Goal: Task Accomplishment & Management: Manage account settings

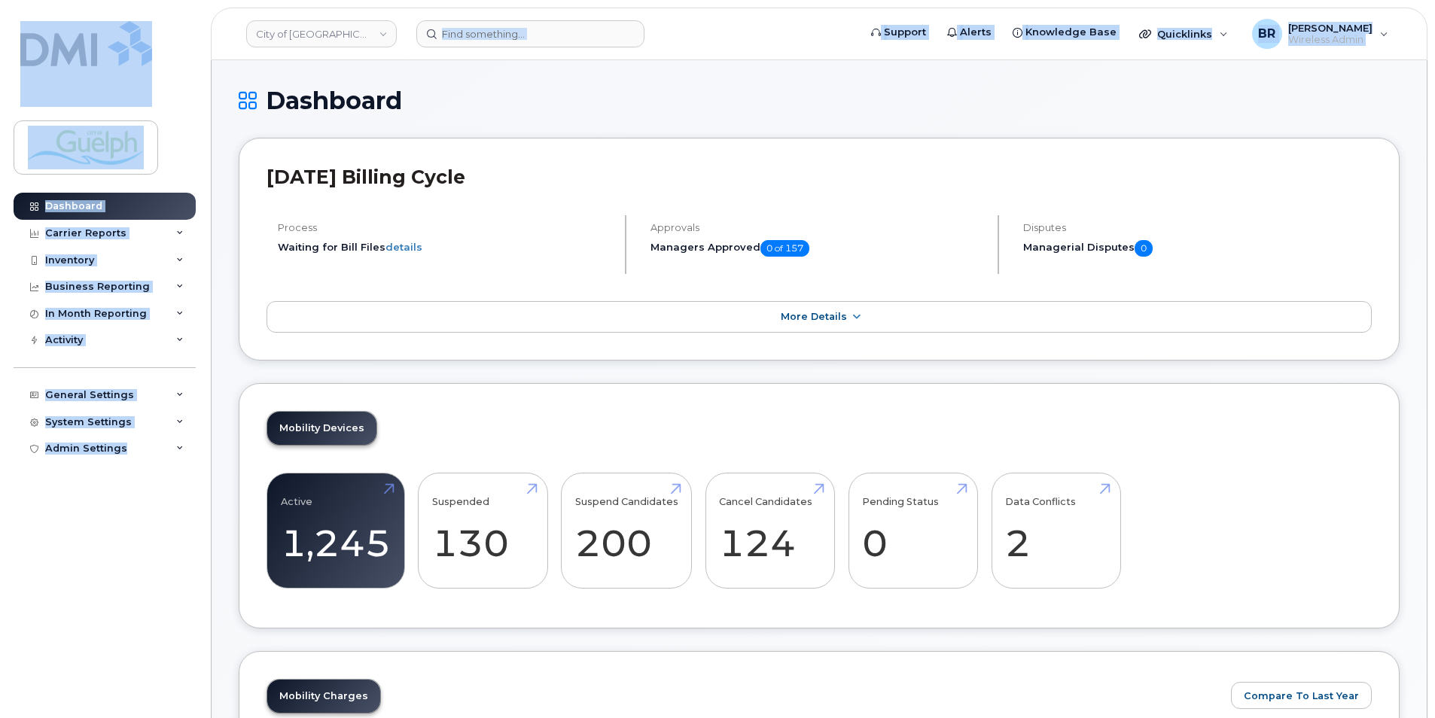
drag, startPoint x: 553, startPoint y: 51, endPoint x: 651, endPoint y: 192, distance: 171.5
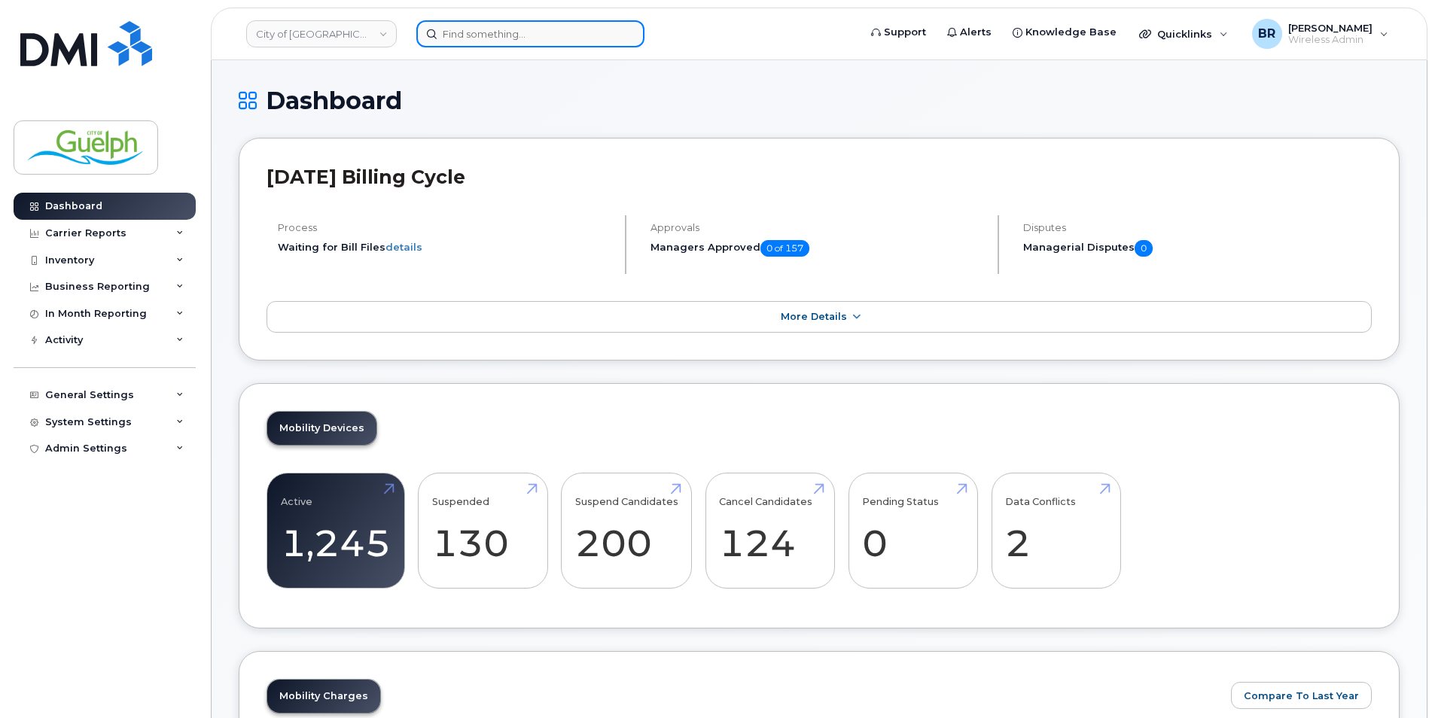
click at [607, 41] on input at bounding box center [530, 33] width 228 height 27
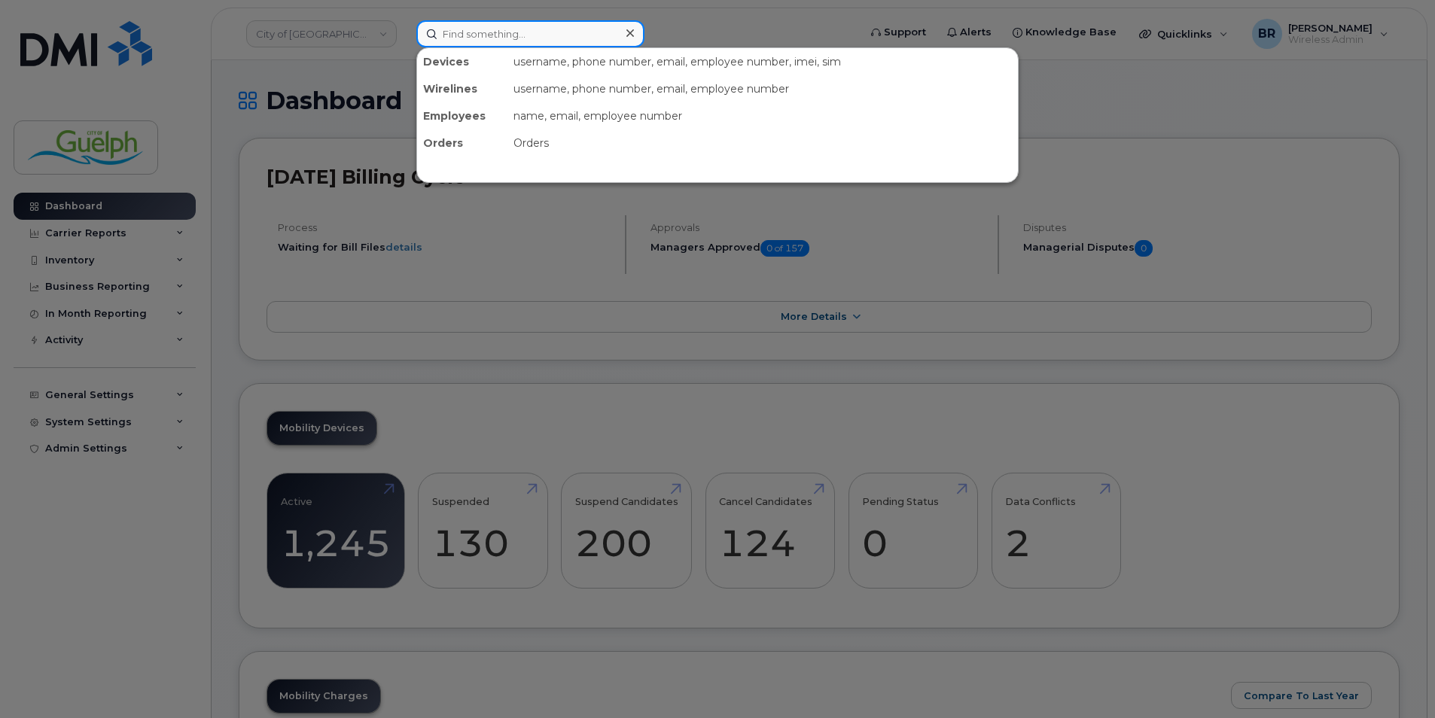
paste input "2263320949"
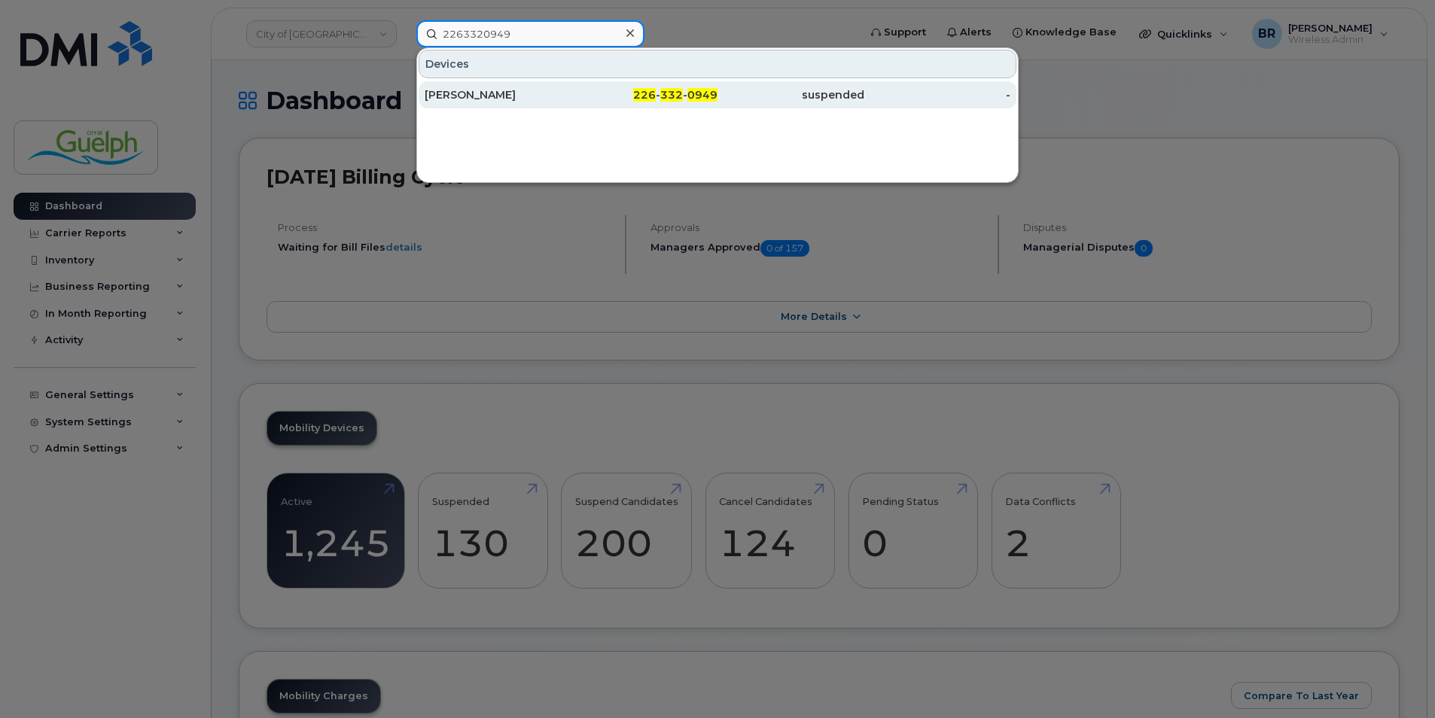
type input "2263320949"
click at [718, 102] on div "226 - 332 - 0949" at bounding box center [791, 94] width 147 height 27
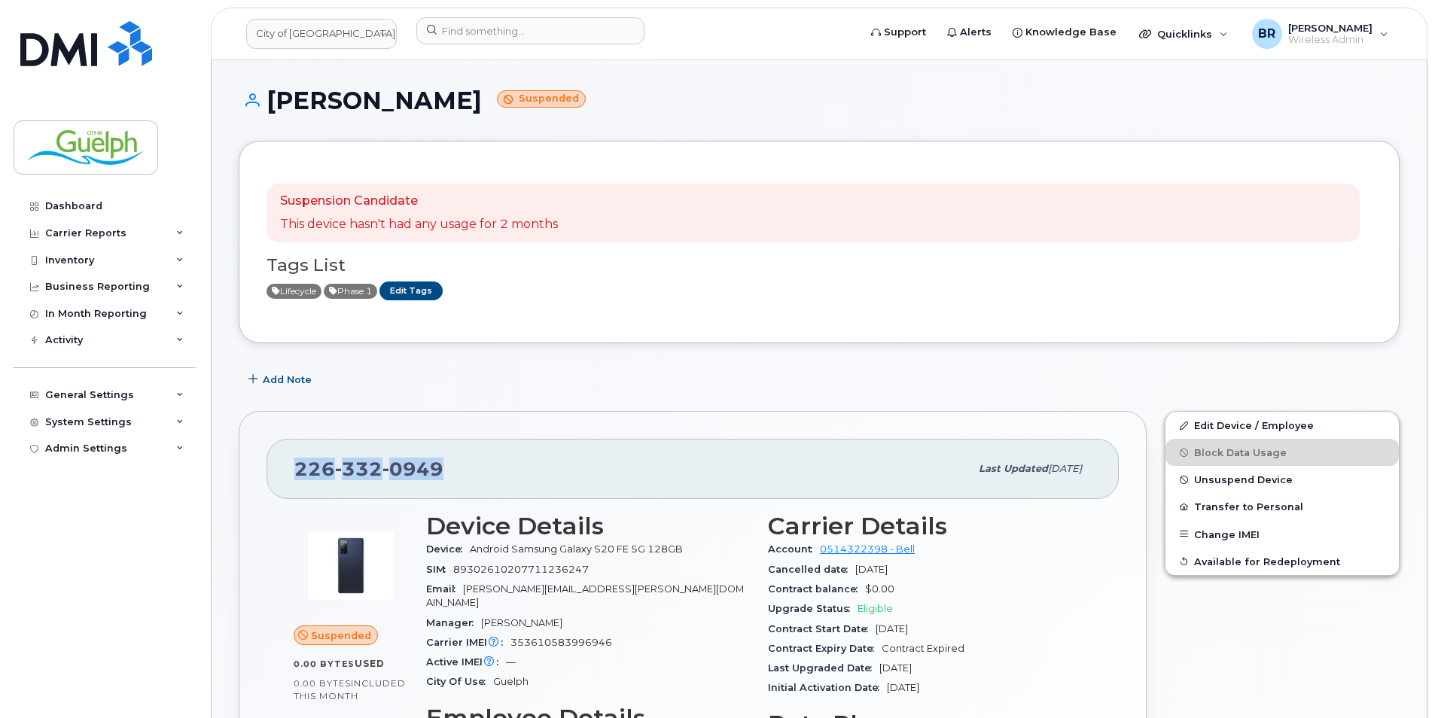
drag, startPoint x: 451, startPoint y: 478, endPoint x: 298, endPoint y: 477, distance: 152.9
click at [298, 477] on div "226 332 0949" at bounding box center [631, 469] width 675 height 32
drag, startPoint x: 298, startPoint y: 477, endPoint x: 312, endPoint y: 466, distance: 17.8
copy span "226 332 0949"
drag, startPoint x: 1245, startPoint y: 424, endPoint x: 1057, endPoint y: 382, distance: 192.9
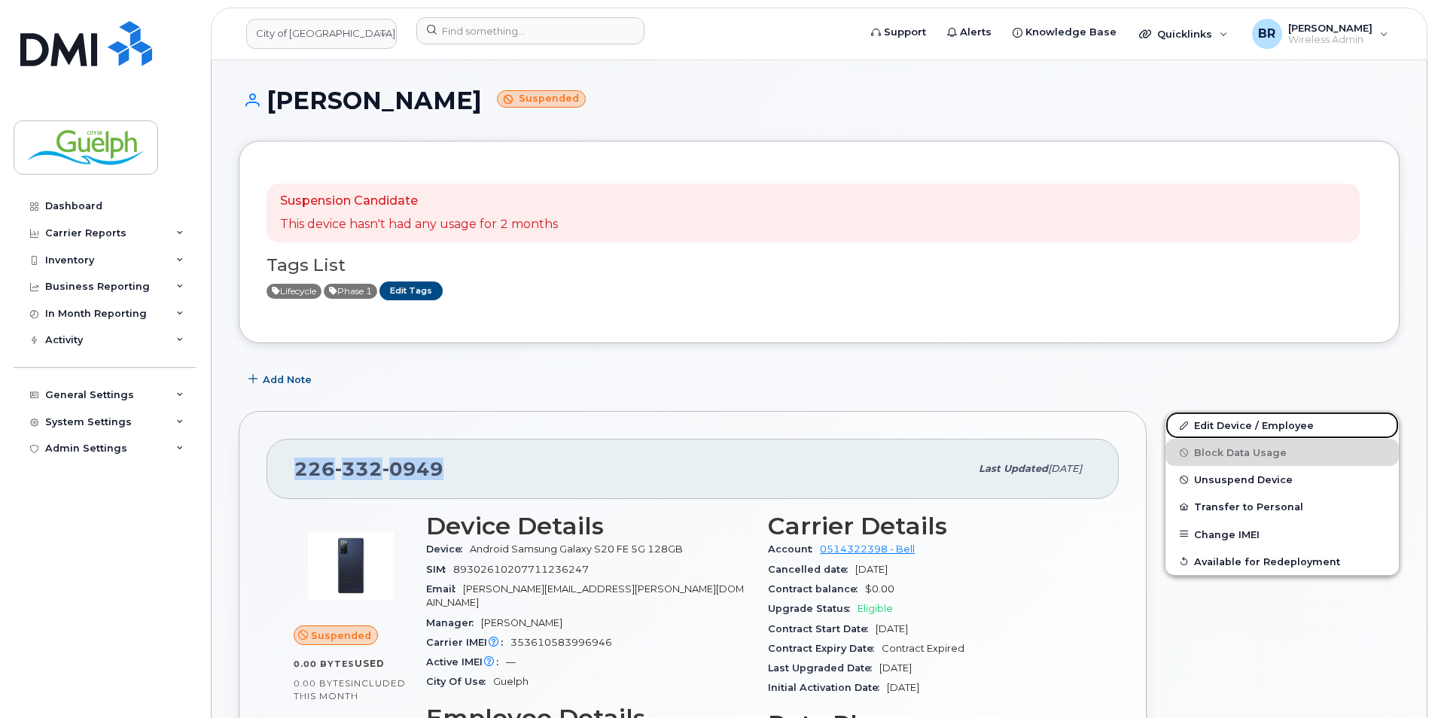
click at [1245, 424] on link "Edit Device / Employee" at bounding box center [1282, 425] width 233 height 27
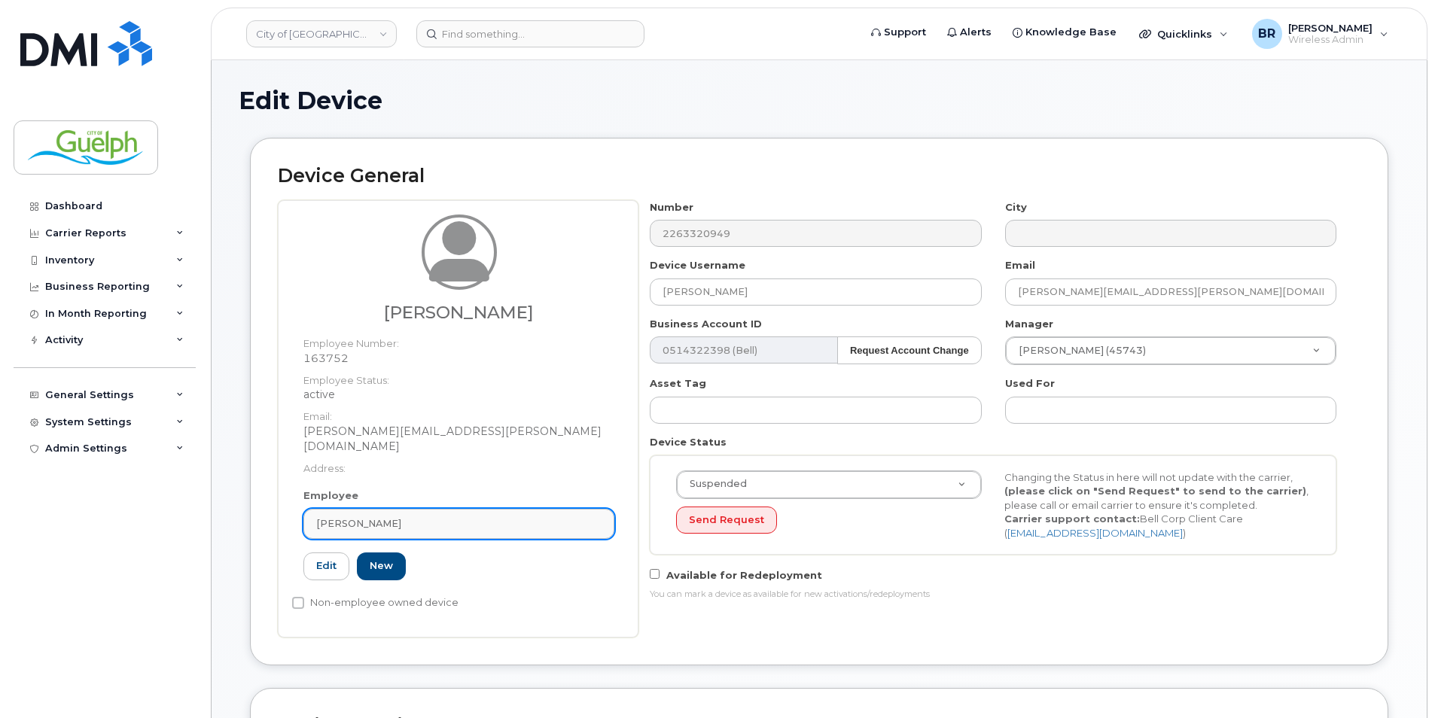
click at [532, 509] on link "[PERSON_NAME]" at bounding box center [458, 524] width 311 height 30
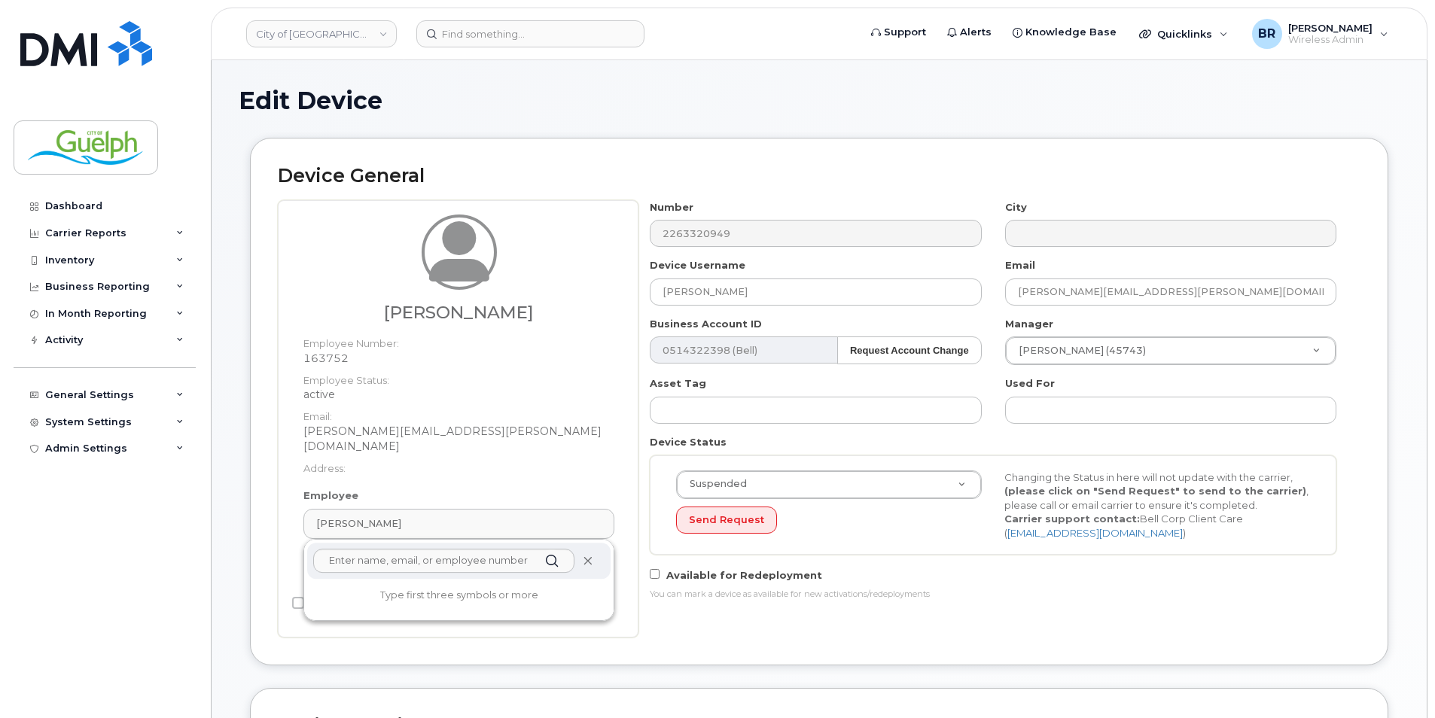
click at [591, 556] on icon at bounding box center [588, 561] width 10 height 10
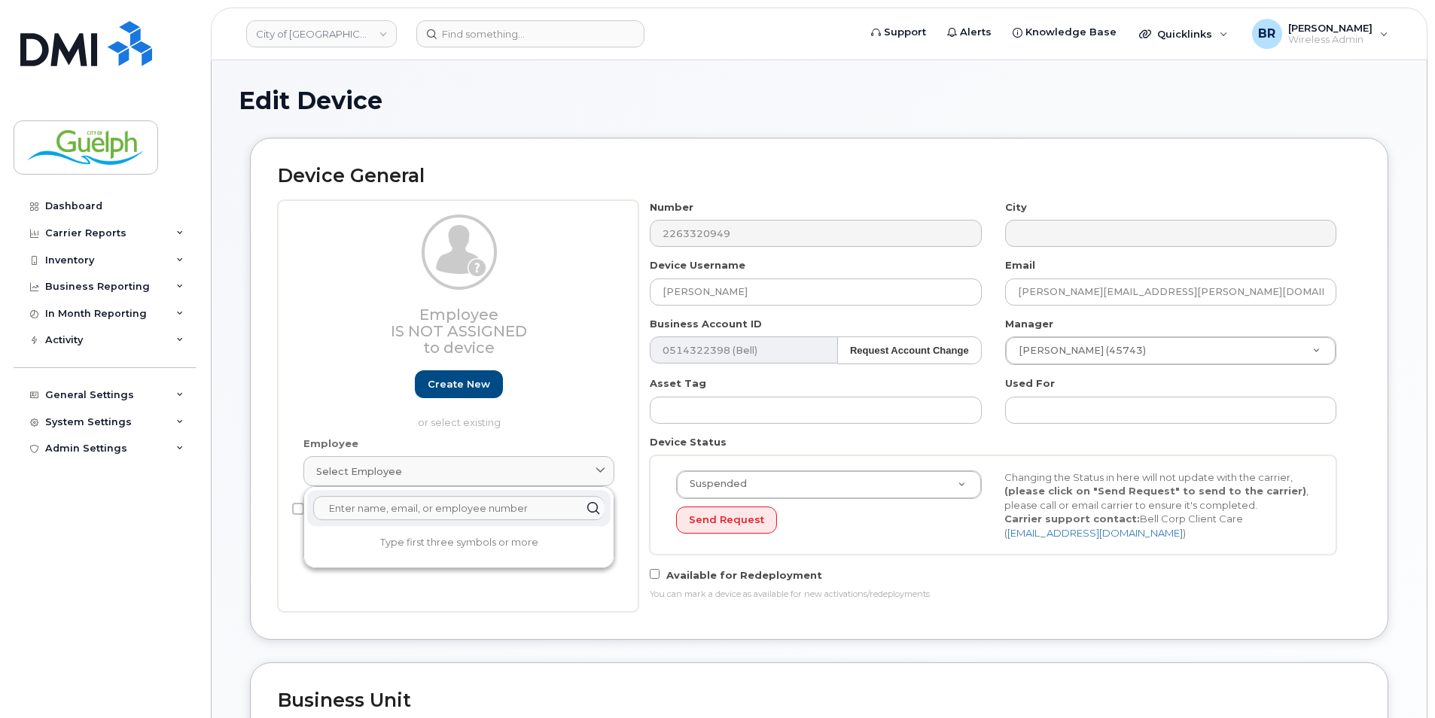
click at [389, 505] on input "text" at bounding box center [458, 508] width 291 height 24
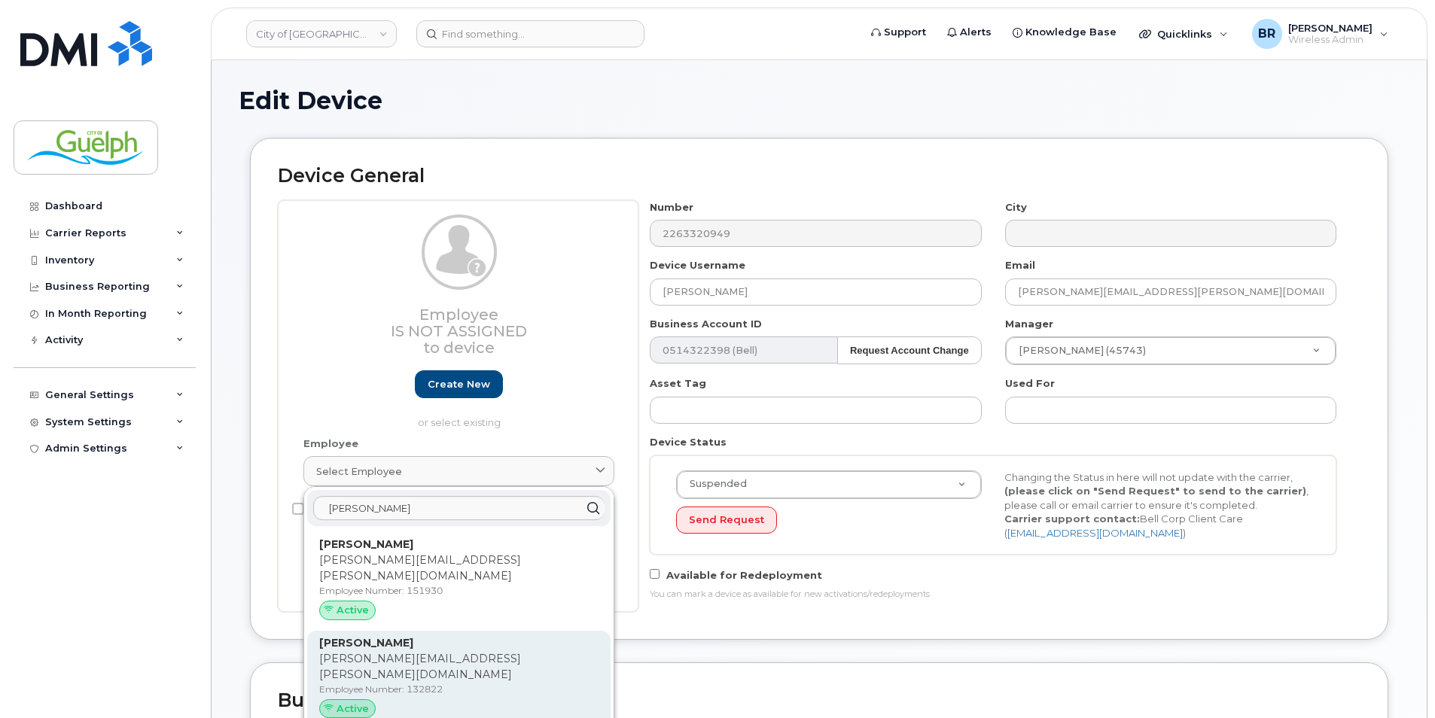
type input "kris b"
click at [447, 683] on p "Employee Number: 132822" at bounding box center [458, 690] width 279 height 14
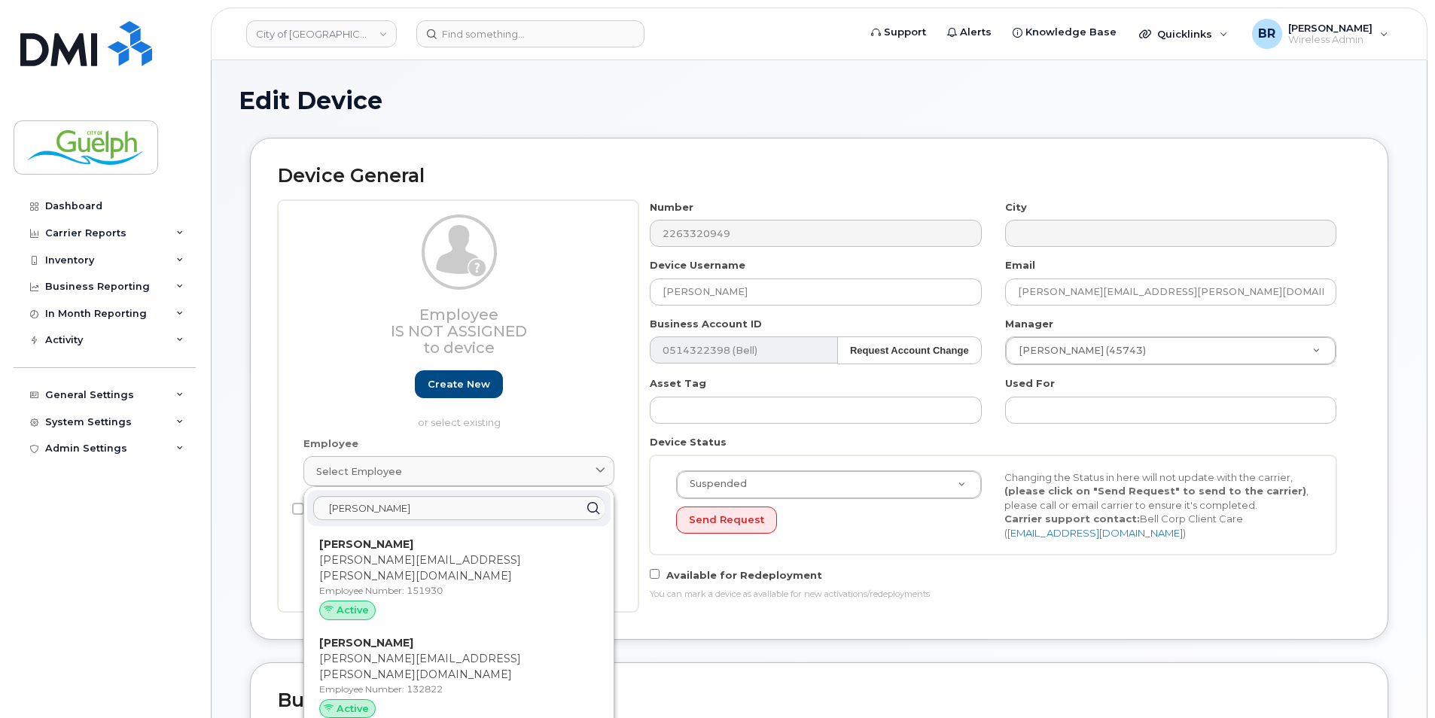
type input "132822"
type input "Kris Burley"
type input "kris.burley@guelph.ca"
type input "612920"
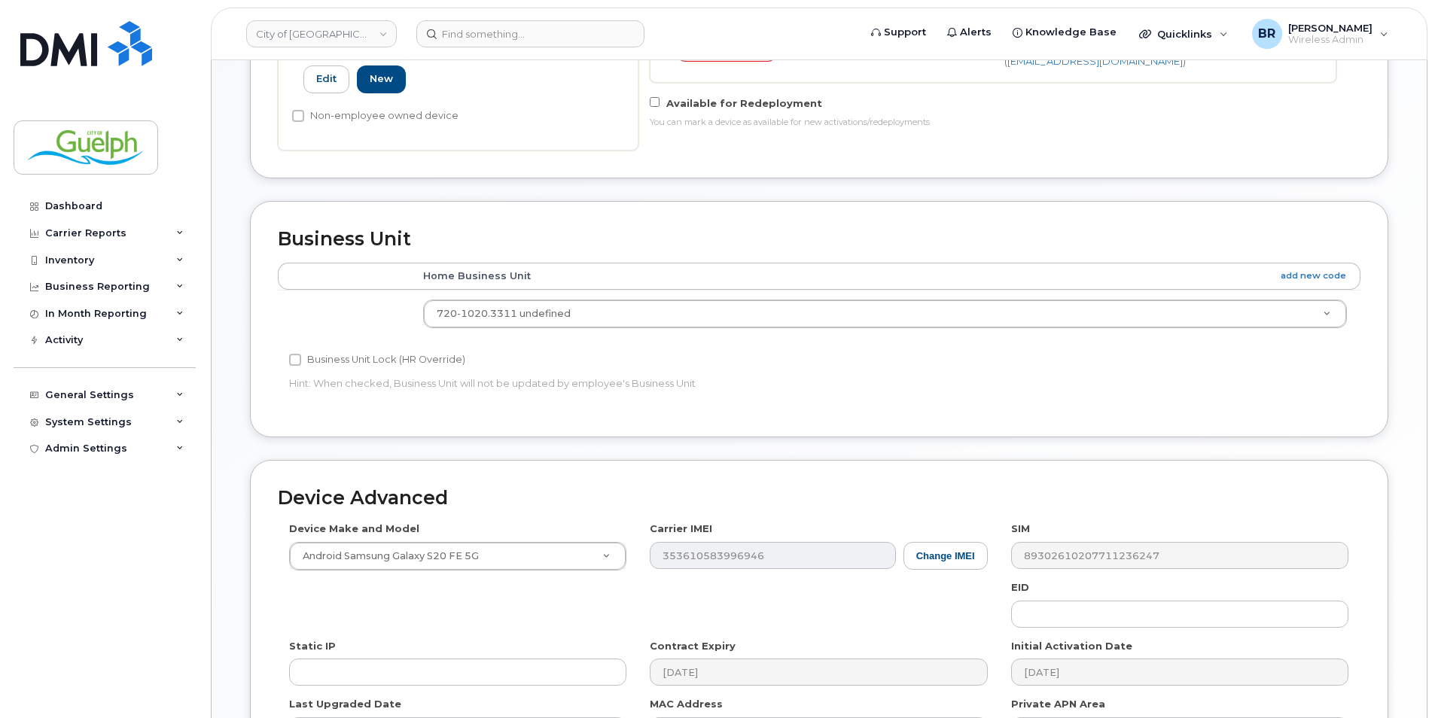
scroll to position [602, 0]
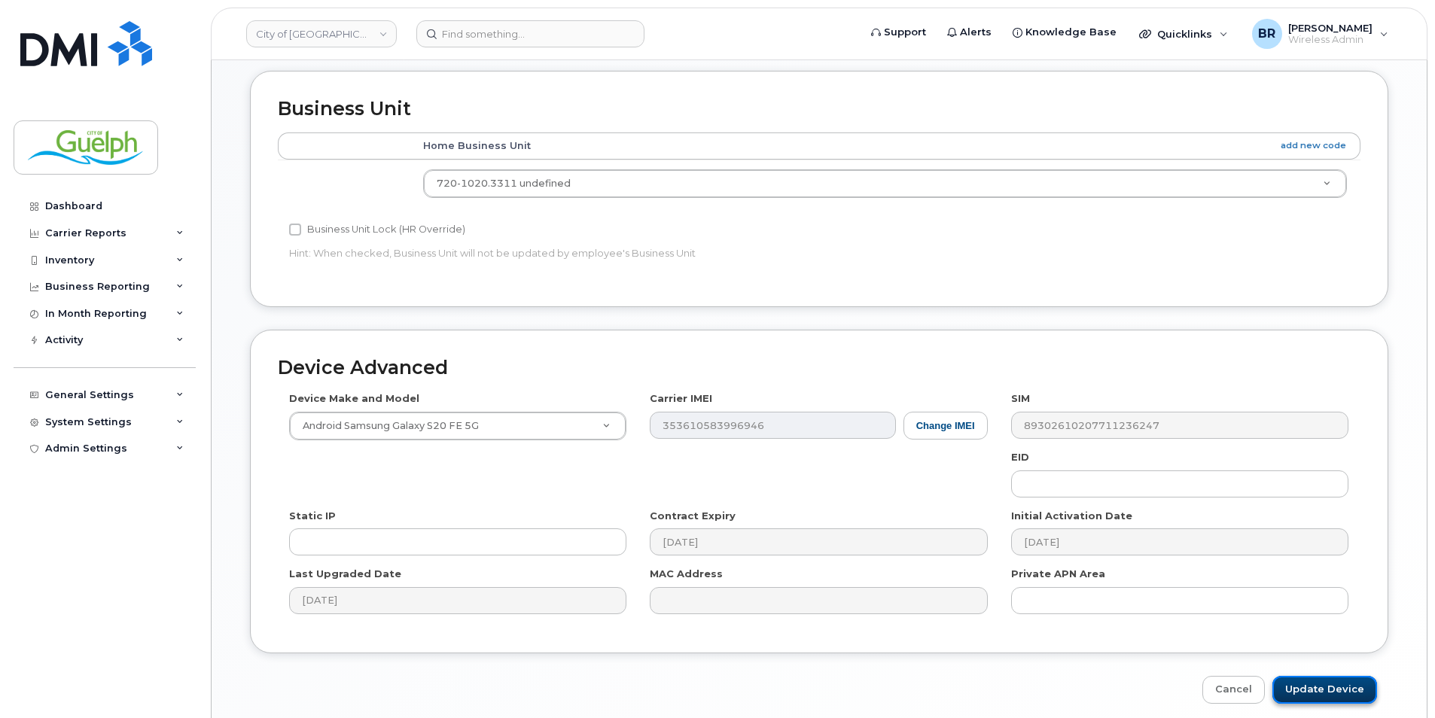
click at [1321, 680] on input "Update Device" at bounding box center [1325, 690] width 105 height 28
type input "Saving..."
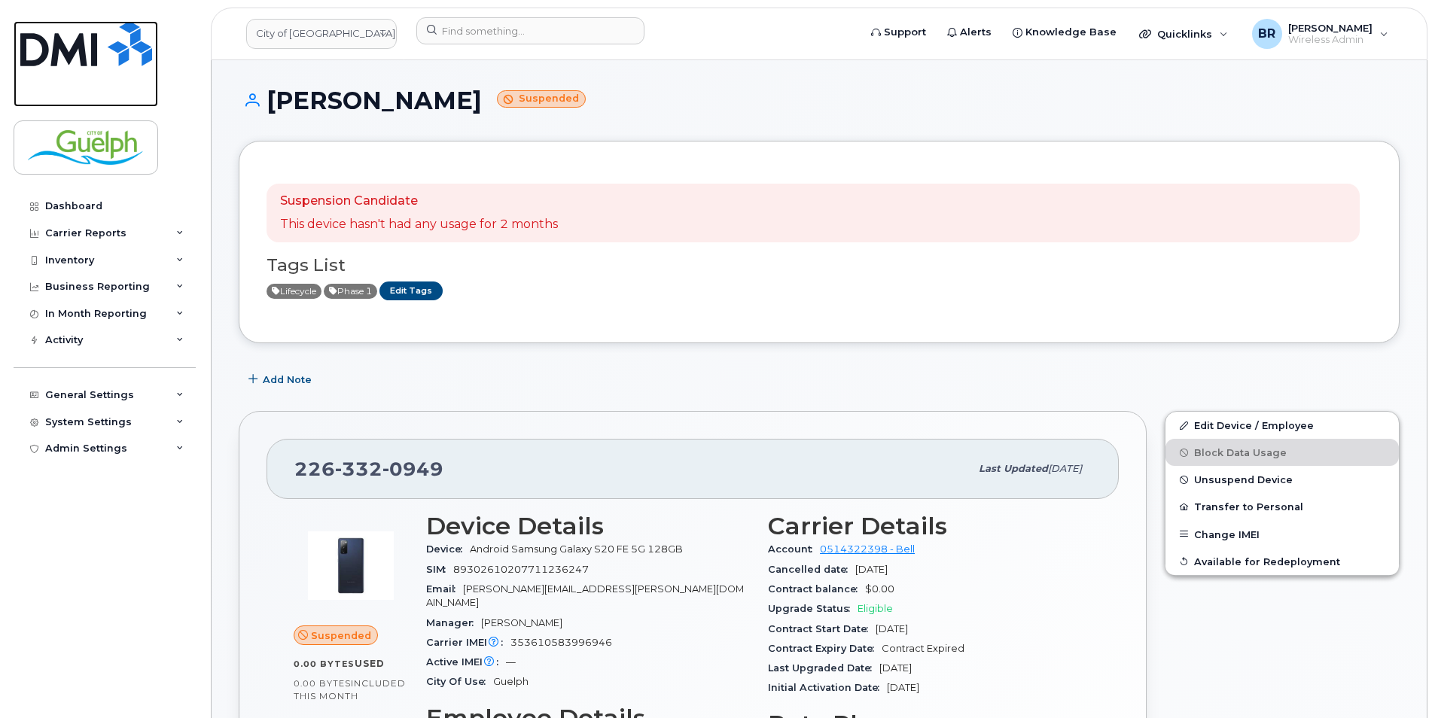
click at [102, 41] on img at bounding box center [86, 43] width 132 height 45
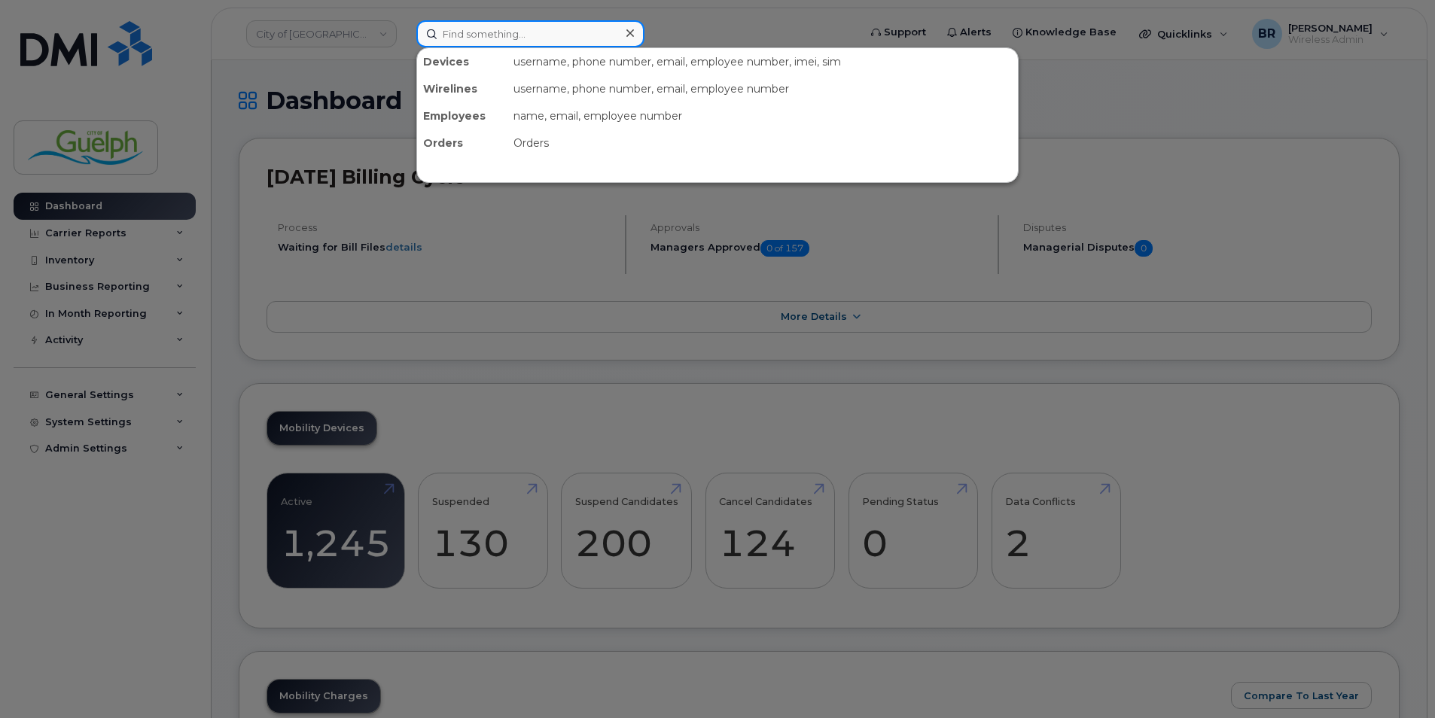
click at [513, 43] on input at bounding box center [530, 33] width 228 height 27
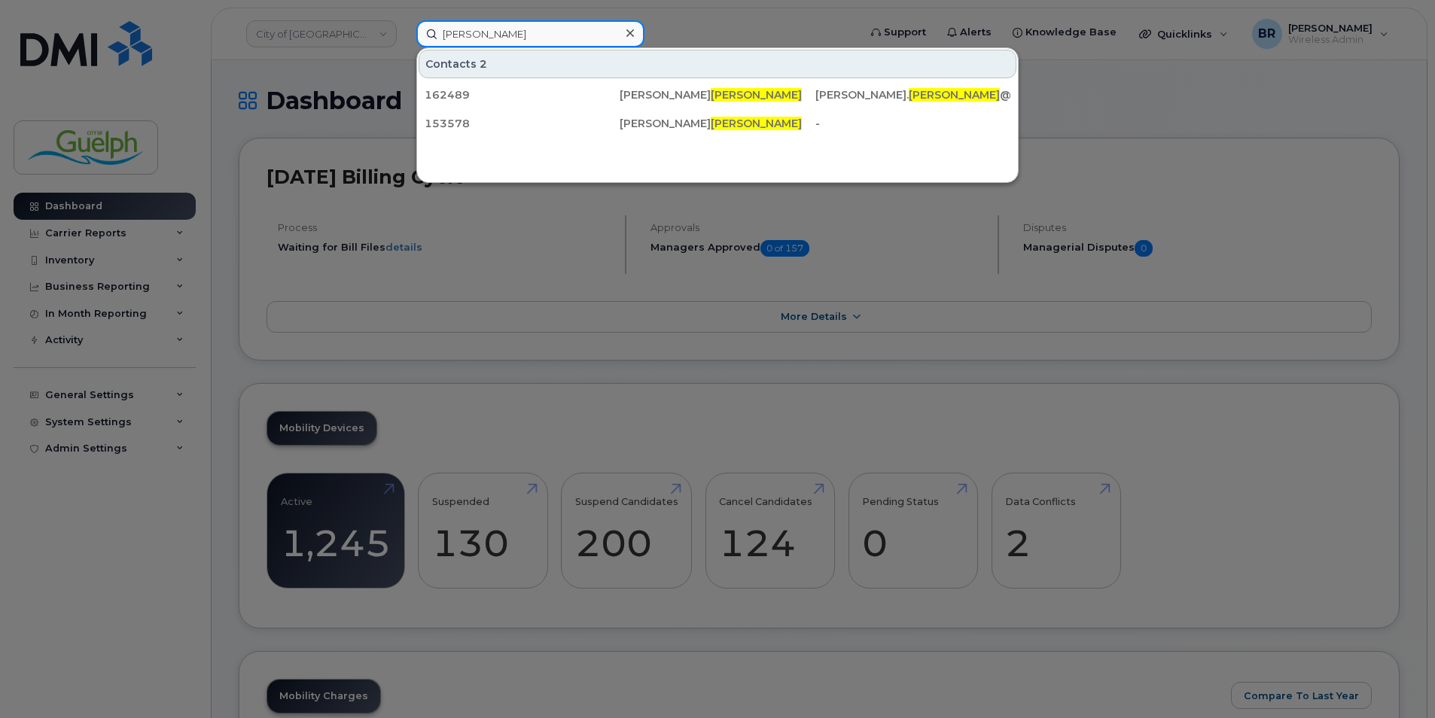
type input "[PERSON_NAME]"
click at [624, 31] on div at bounding box center [630, 34] width 22 height 22
